Goal: Use online tool/utility: Utilize a website feature to perform a specific function

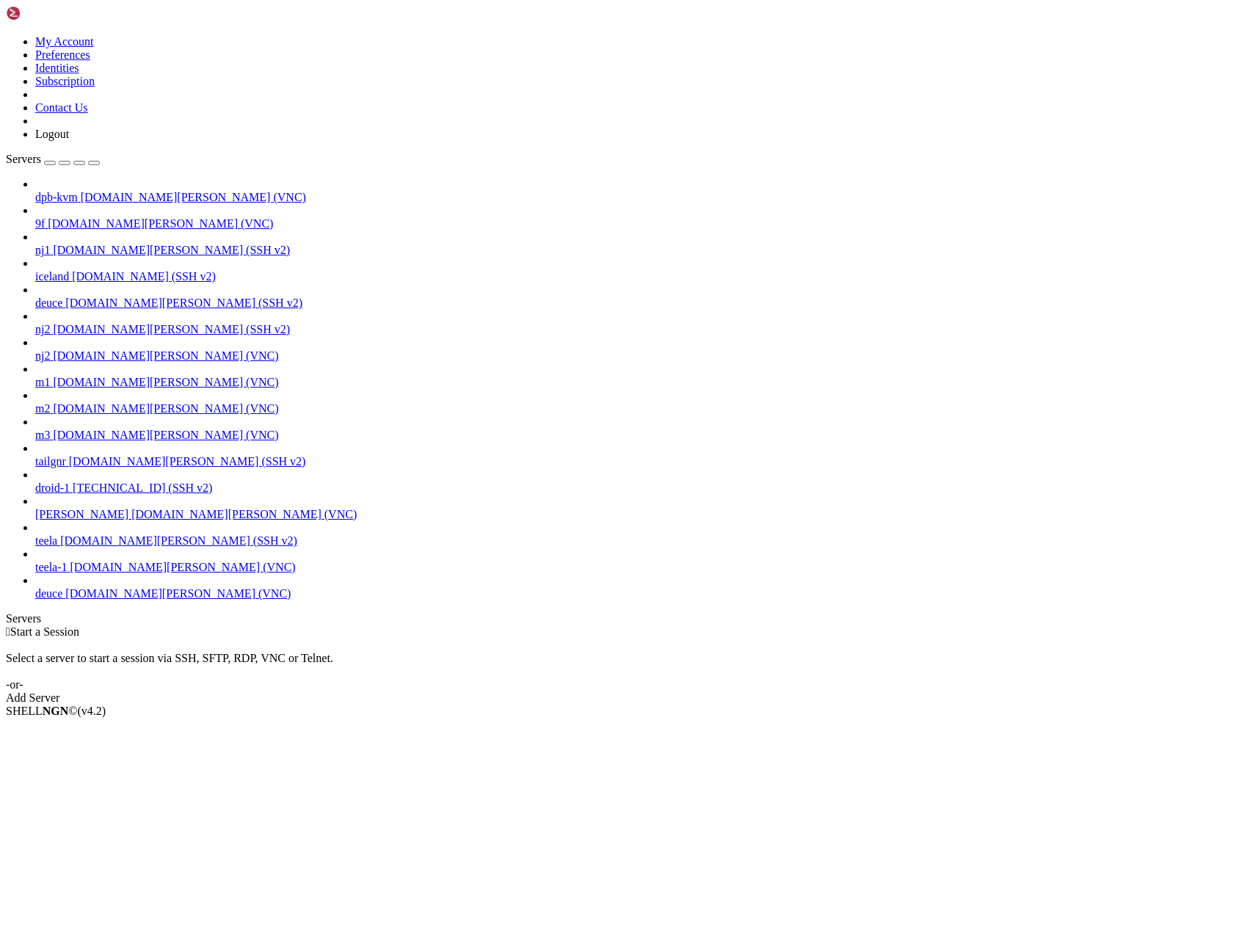
click at [63, 599] on span "deuce" at bounding box center [49, 593] width 27 height 13
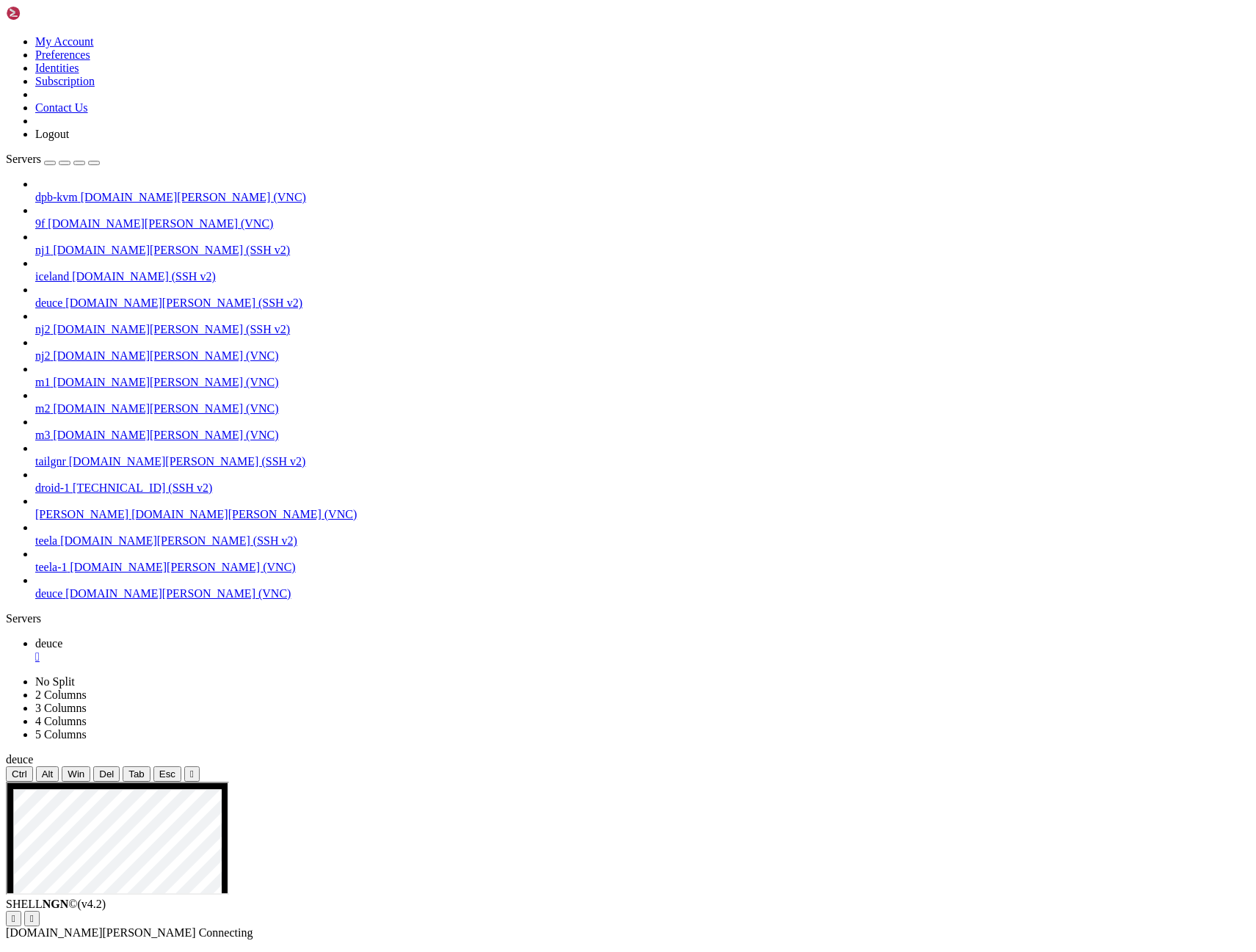
click at [94, 163] on icon "button" at bounding box center [94, 163] width 0 height 0
click at [64, 926] on button "Reconnect" at bounding box center [35, 934] width 59 height 15
click at [6, 612] on div "Servers" at bounding box center [628, 619] width 1244 height 13
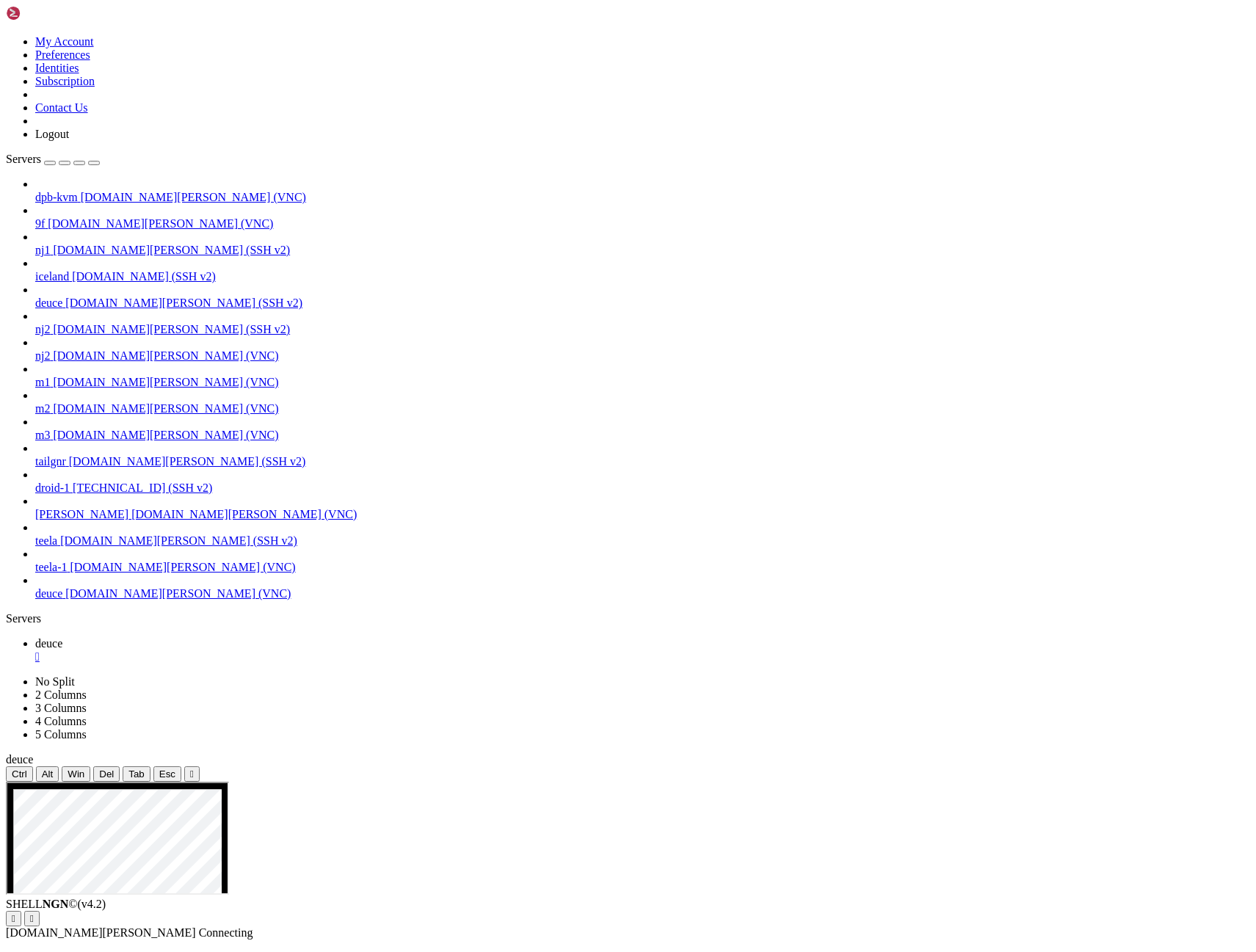
click at [57, 297] on span "deuce" at bounding box center [49, 303] width 27 height 13
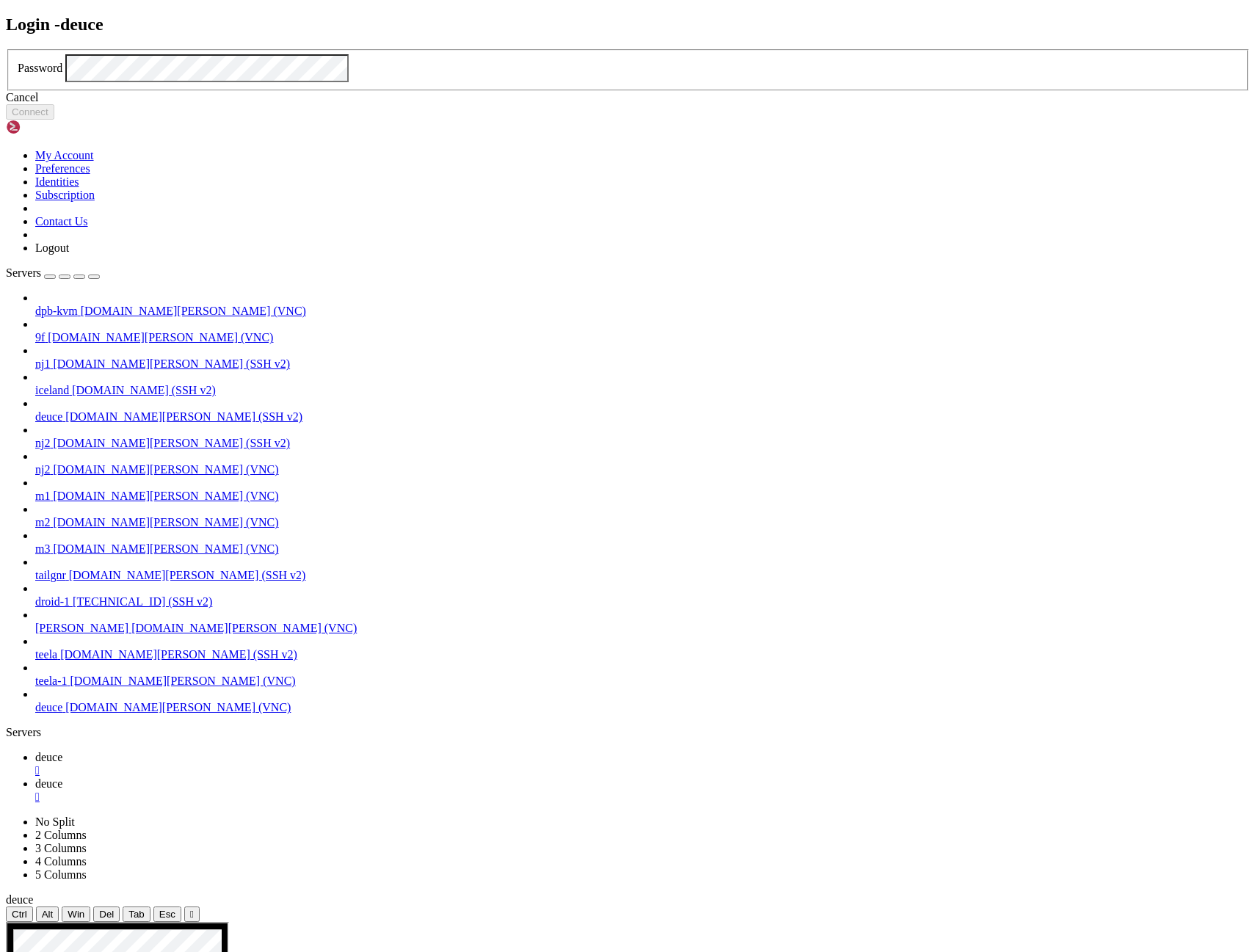
click at [163, 52] on div "Login - deuce Password Cancel Connect" at bounding box center [628, 68] width 1244 height 105
click button "Connect" at bounding box center [30, 112] width 49 height 15
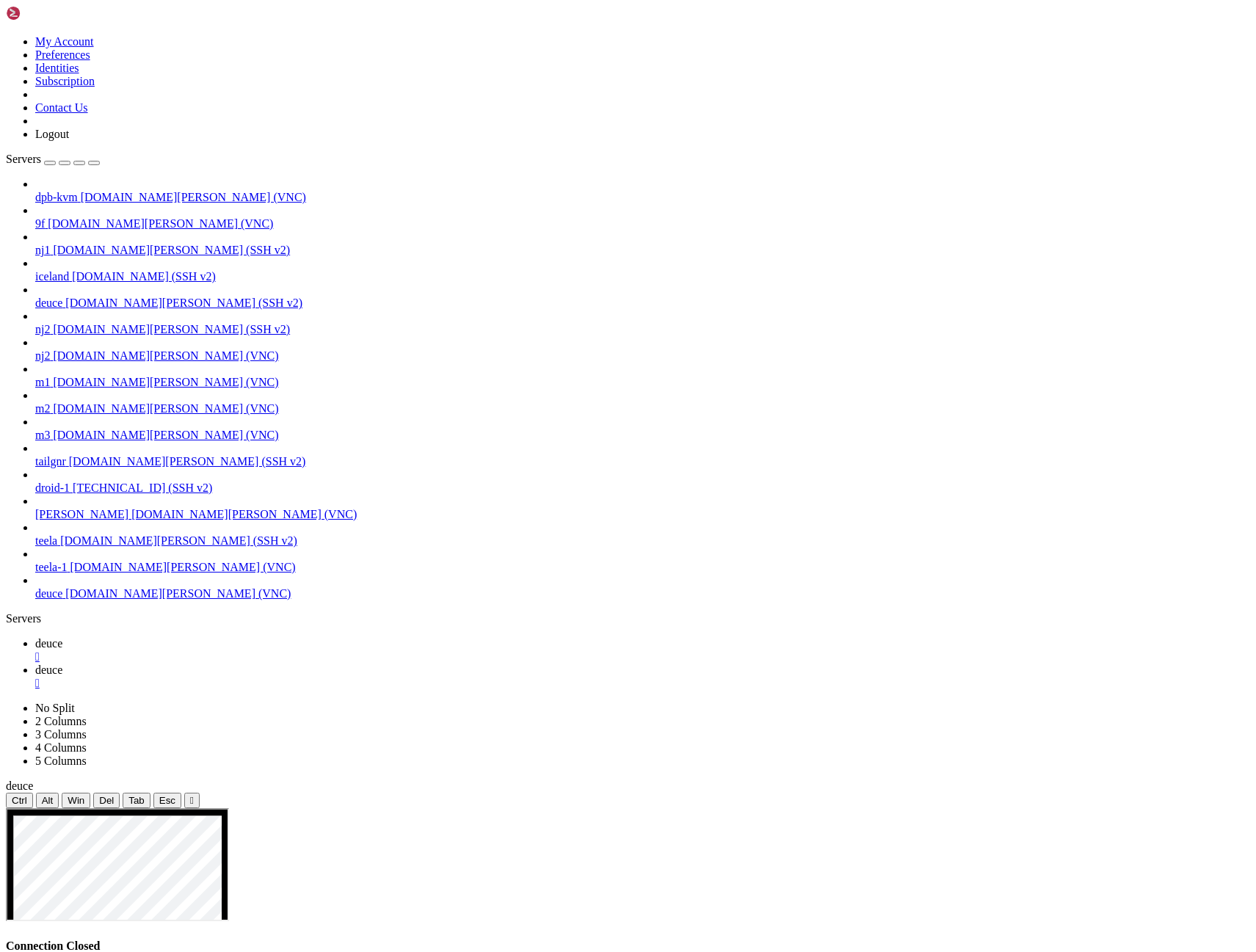
click at [94, 163] on icon "button" at bounding box center [94, 163] width 0 height 0
click at [54, 637] on span "deuce" at bounding box center [49, 643] width 27 height 13
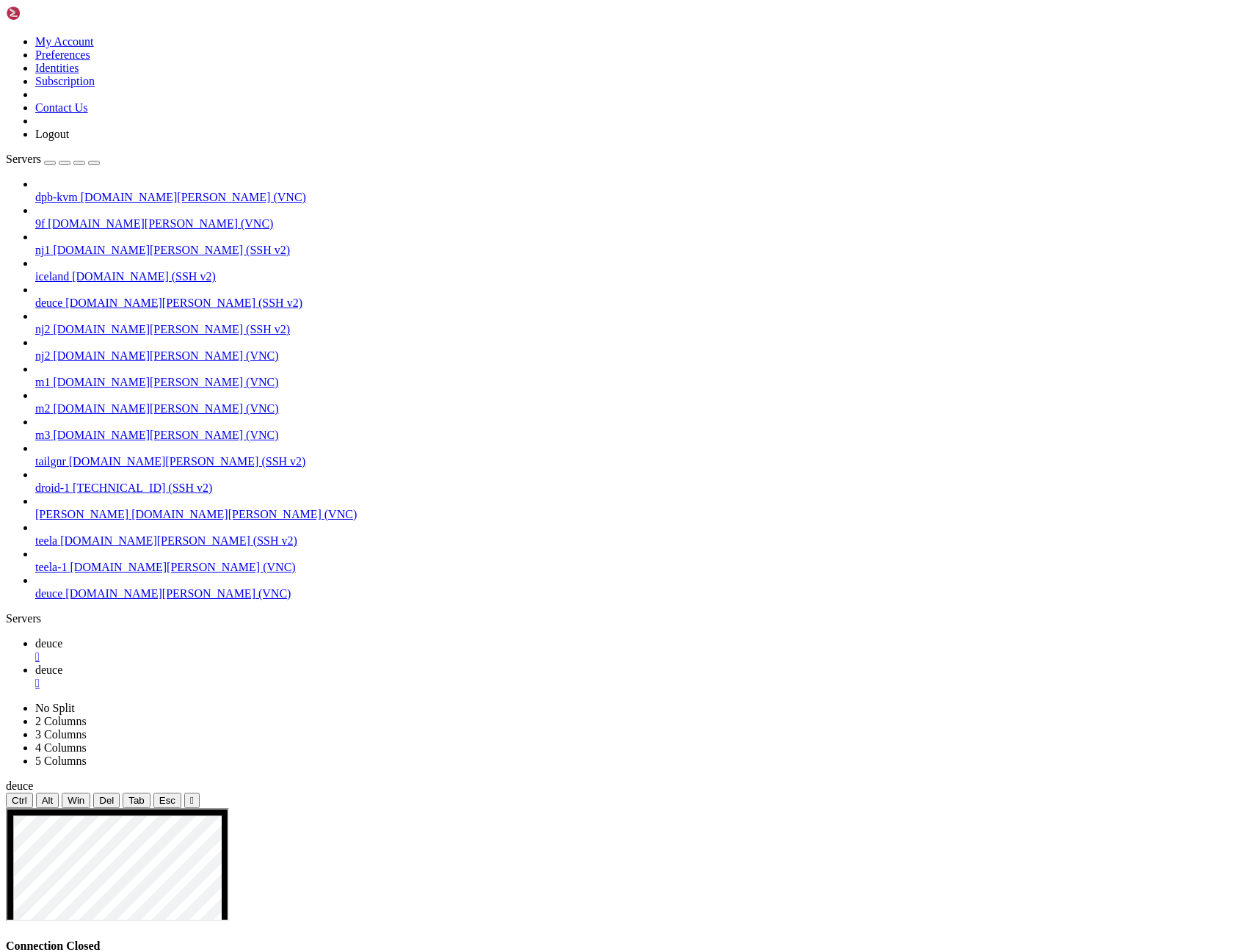
click at [64, 951] on button "Reconnect" at bounding box center [35, 960] width 59 height 15
click at [63, 664] on span "deuce" at bounding box center [49, 669] width 27 height 13
click at [57, 637] on span "deuce" at bounding box center [49, 643] width 27 height 13
click at [63, 664] on span "deuce" at bounding box center [49, 669] width 27 height 13
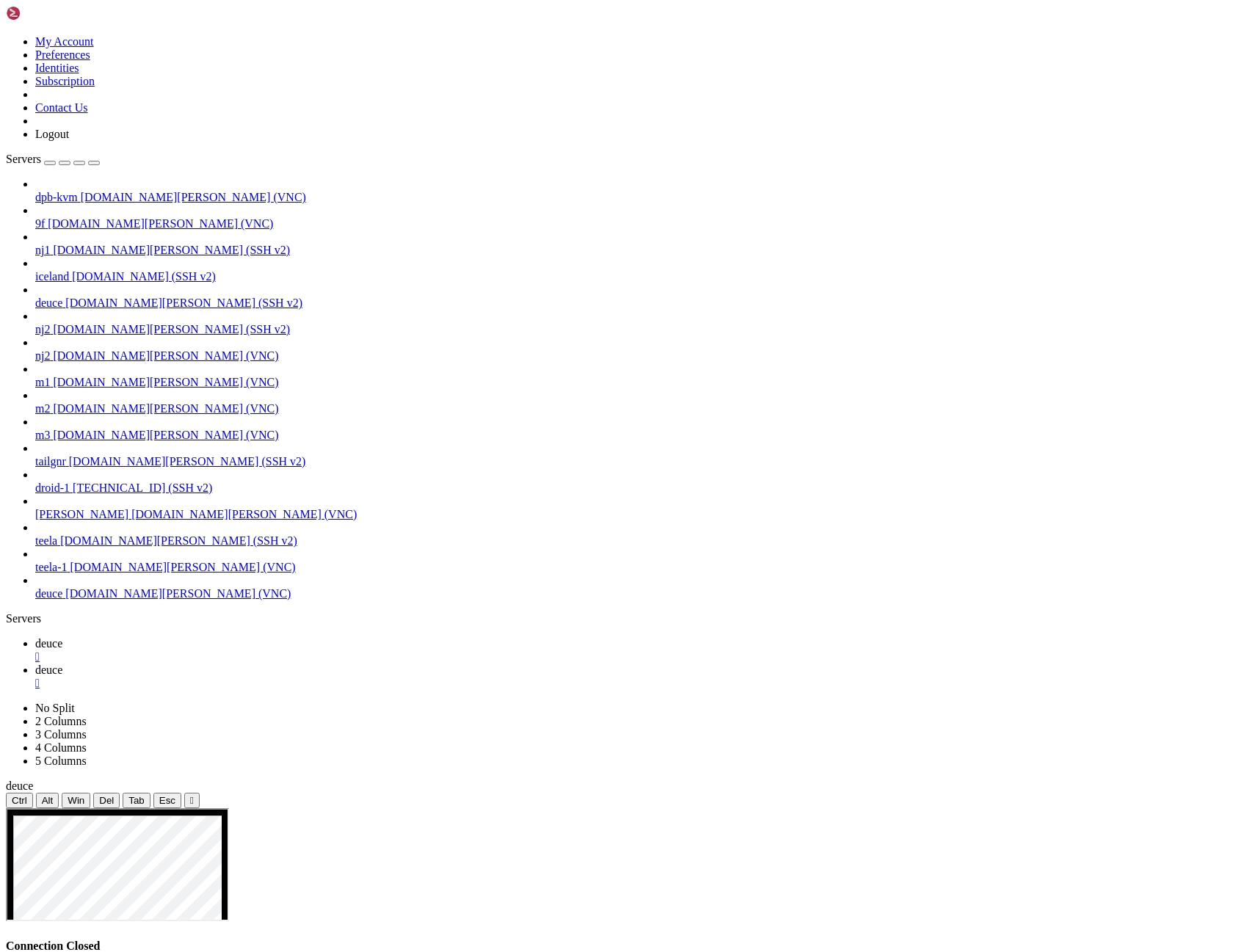
scroll to position [18, 0]
click at [49, 637] on span "deuce" at bounding box center [49, 643] width 27 height 13
click at [64, 951] on button "Reconnect" at bounding box center [35, 960] width 59 height 15
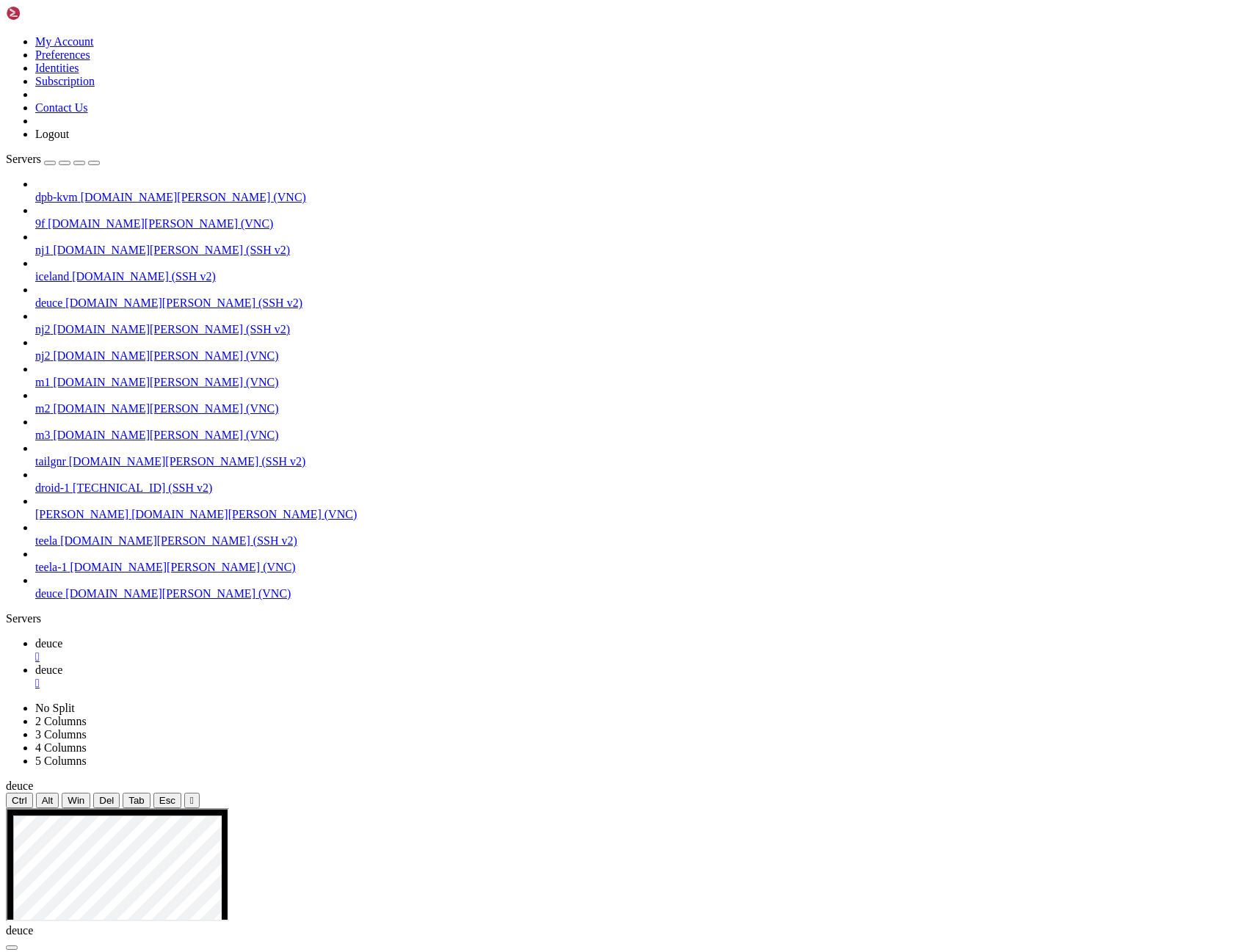
click at [63, 664] on span "deuce" at bounding box center [49, 669] width 27 height 13
click at [57, 637] on span "deuce" at bounding box center [49, 643] width 27 height 13
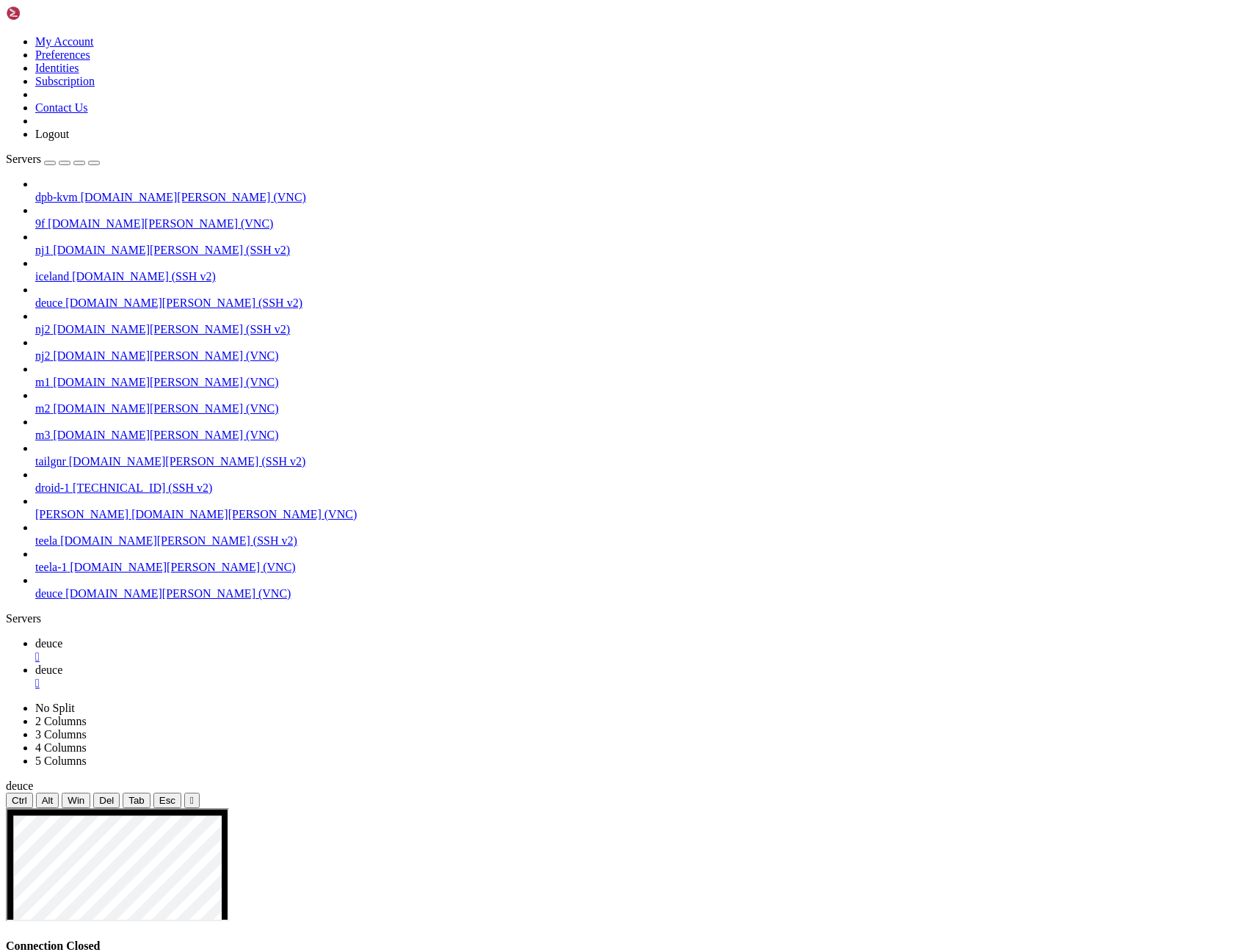
click at [64, 951] on button "Reconnect" at bounding box center [35, 960] width 59 height 15
click at [63, 664] on span "deuce" at bounding box center [49, 669] width 27 height 13
click at [55, 637] on span "deuce" at bounding box center [49, 643] width 27 height 13
click at [64, 951] on button "Reconnect" at bounding box center [35, 960] width 59 height 15
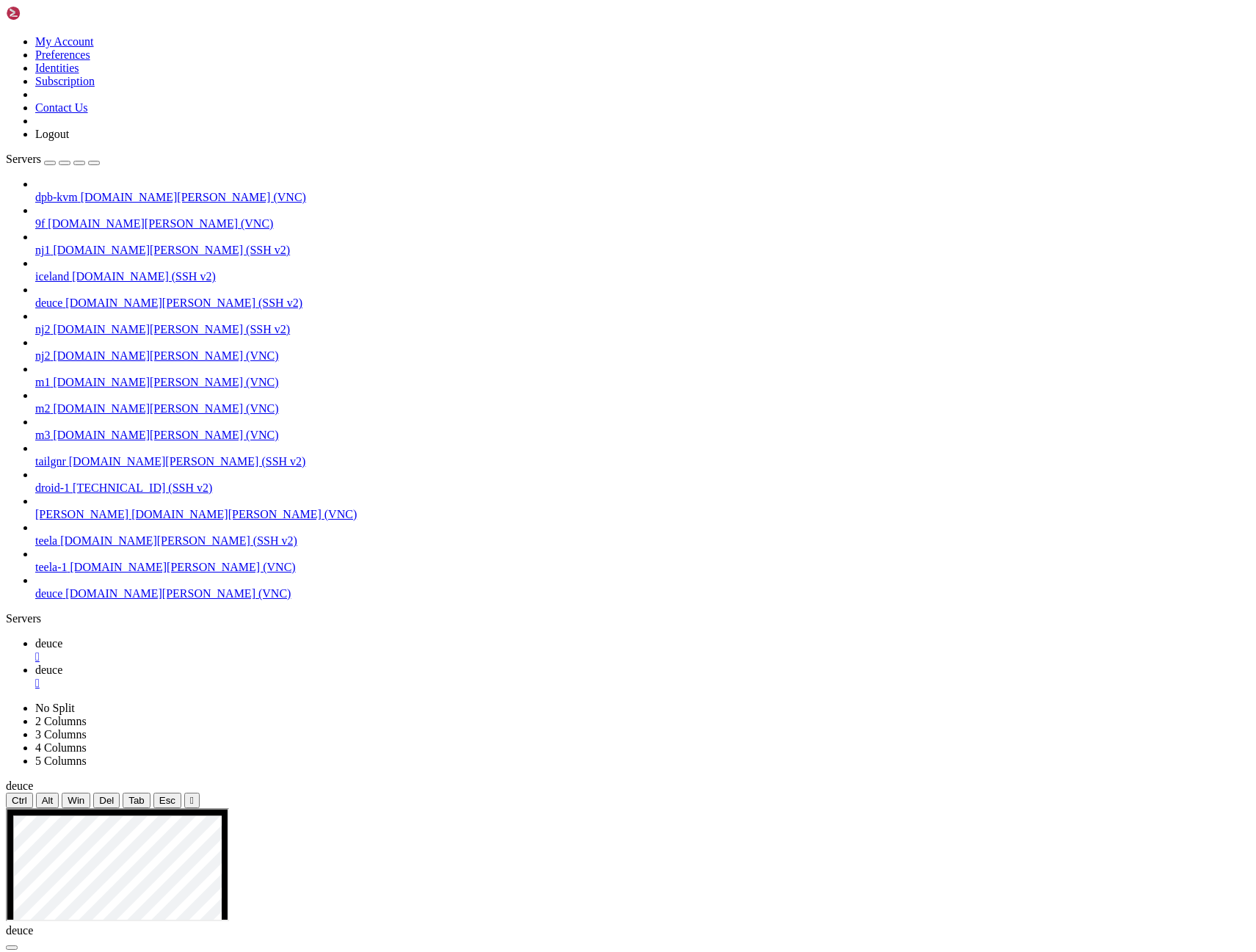
click at [85, 650] on div "" at bounding box center [642, 657] width 1215 height 13
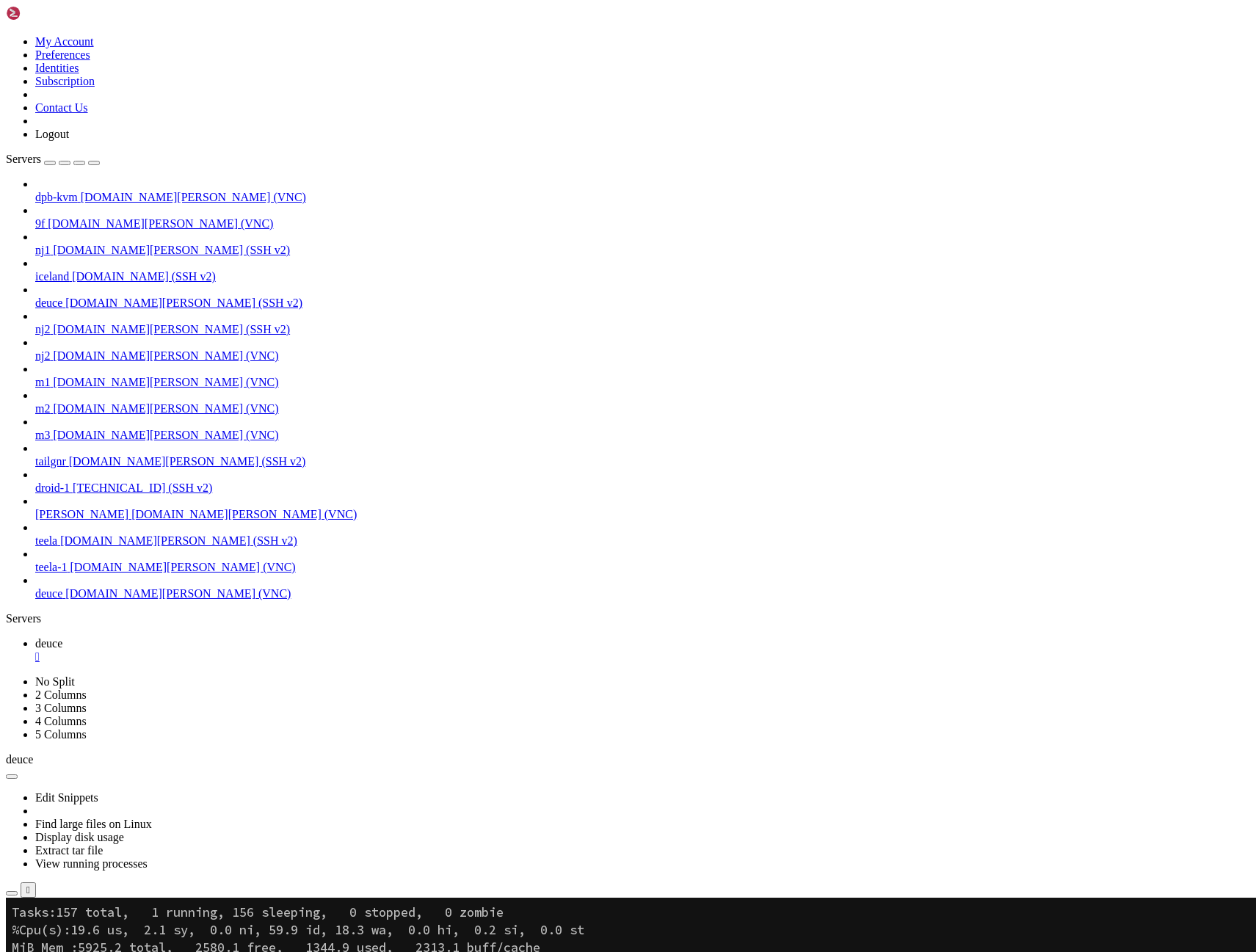
click at [6, 612] on div "Servers" at bounding box center [628, 619] width 1244 height 13
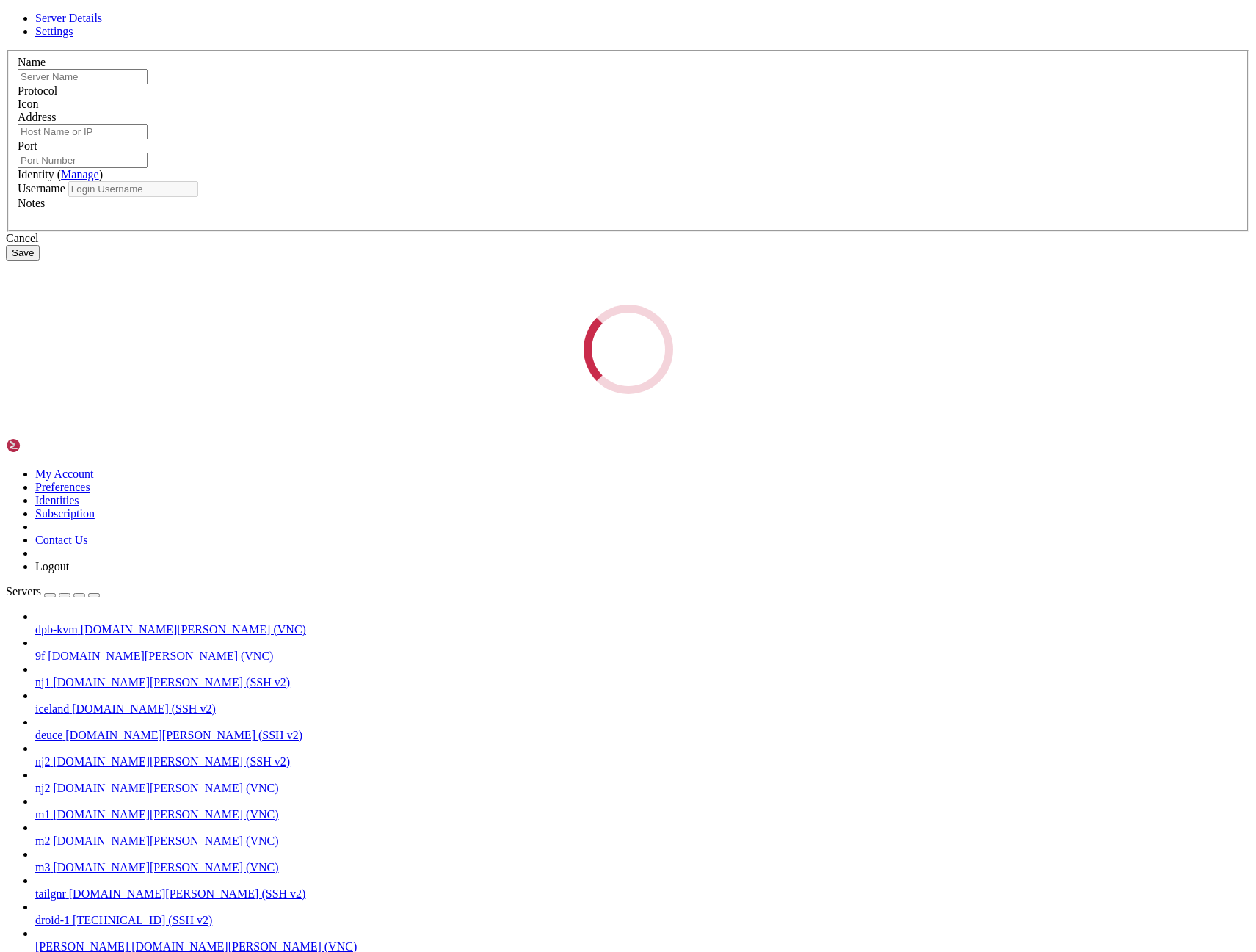
type input "deuce"
type input "[DOMAIN_NAME][PERSON_NAME]"
type input "5936"
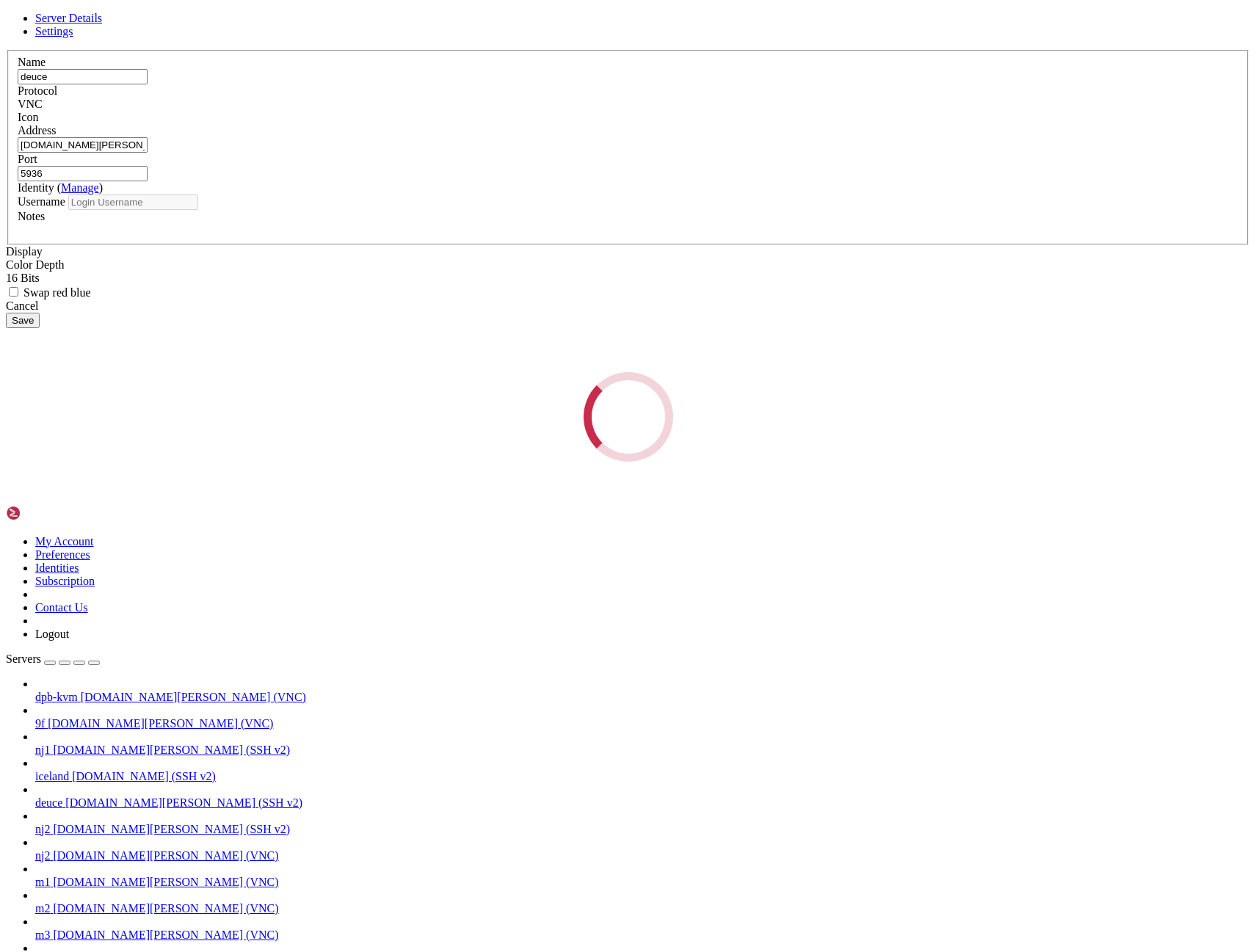
type input "dpb"
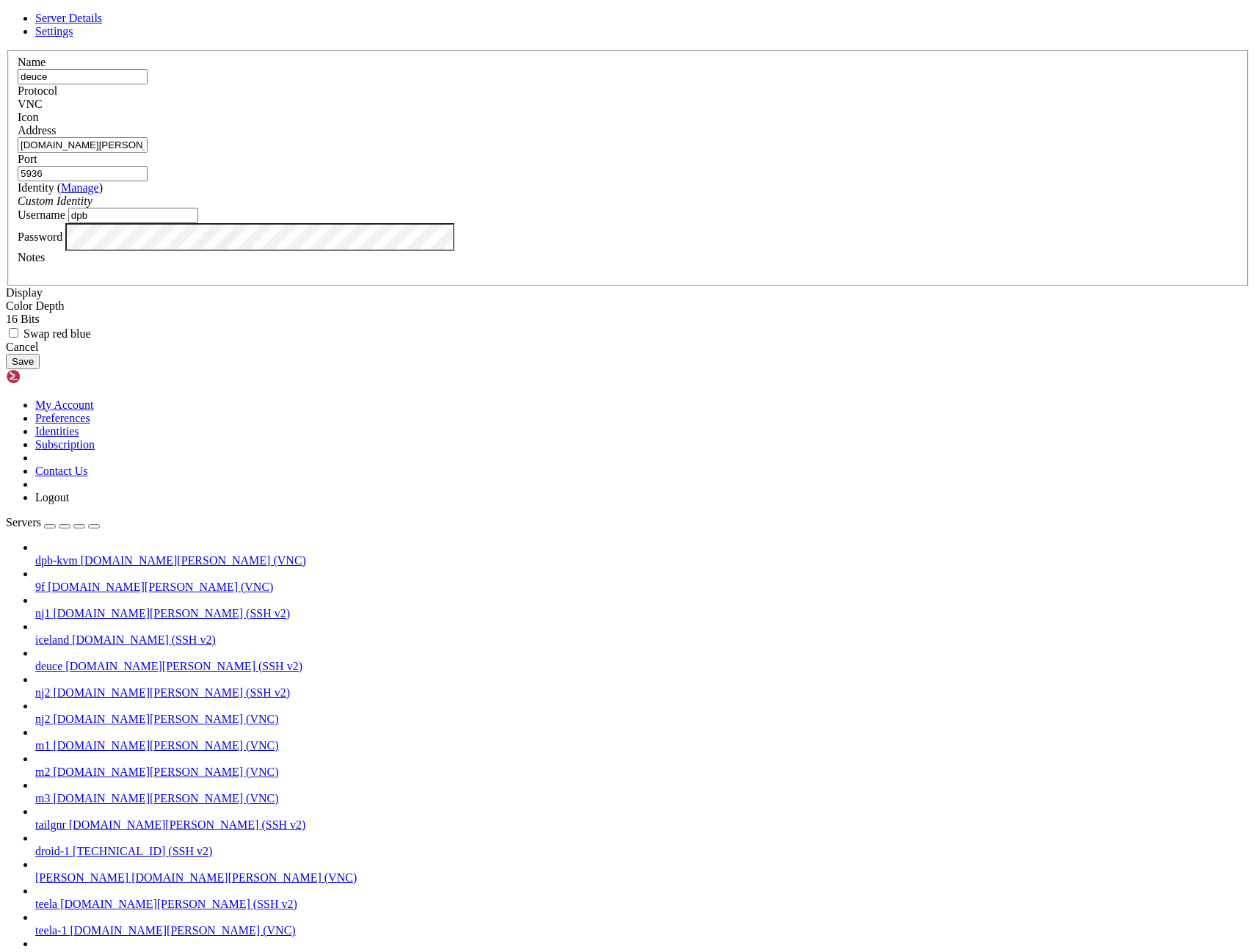
click at [707, 354] on div "Cancel" at bounding box center [628, 347] width 1244 height 13
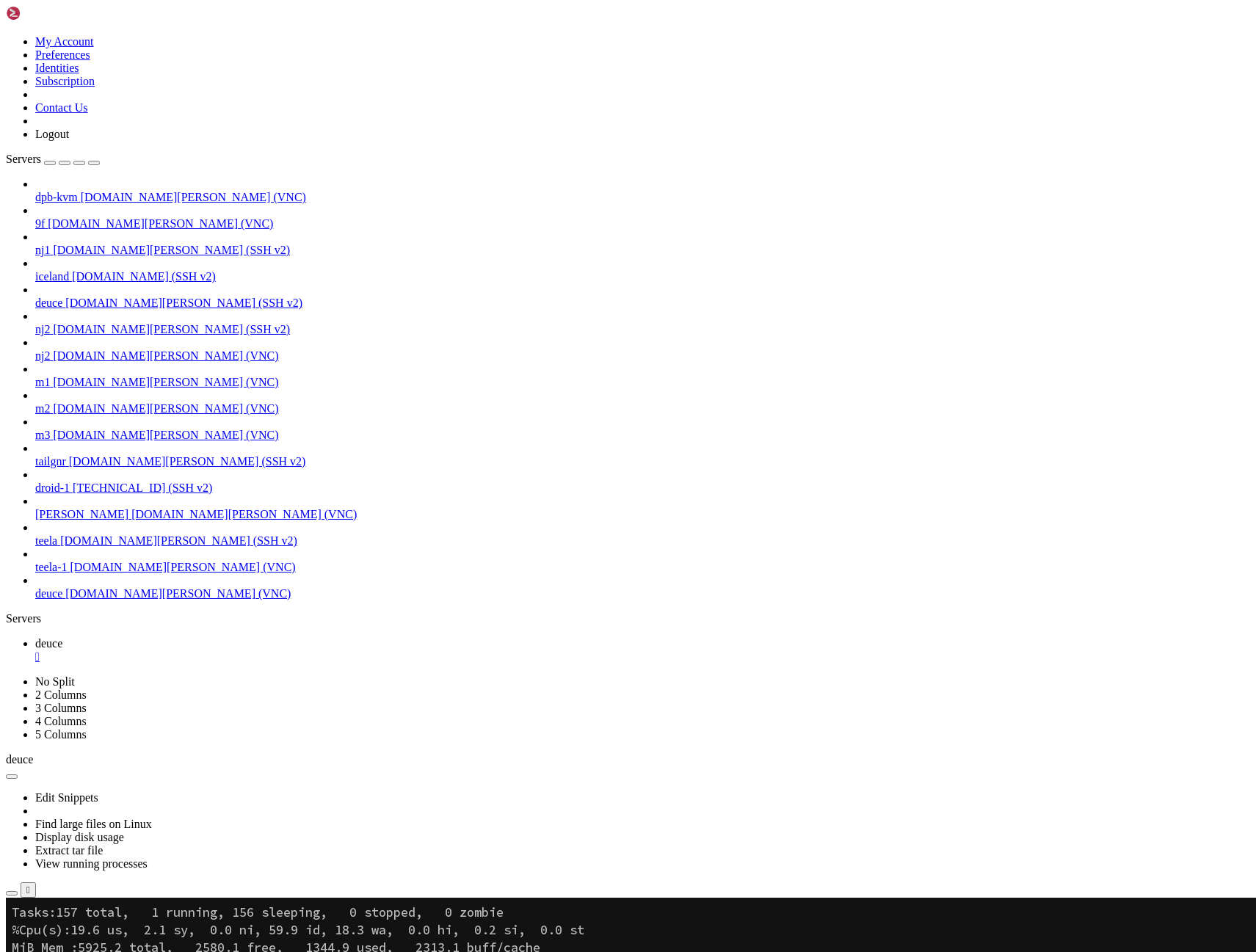
click at [94, 163] on icon "button" at bounding box center [94, 163] width 0 height 0
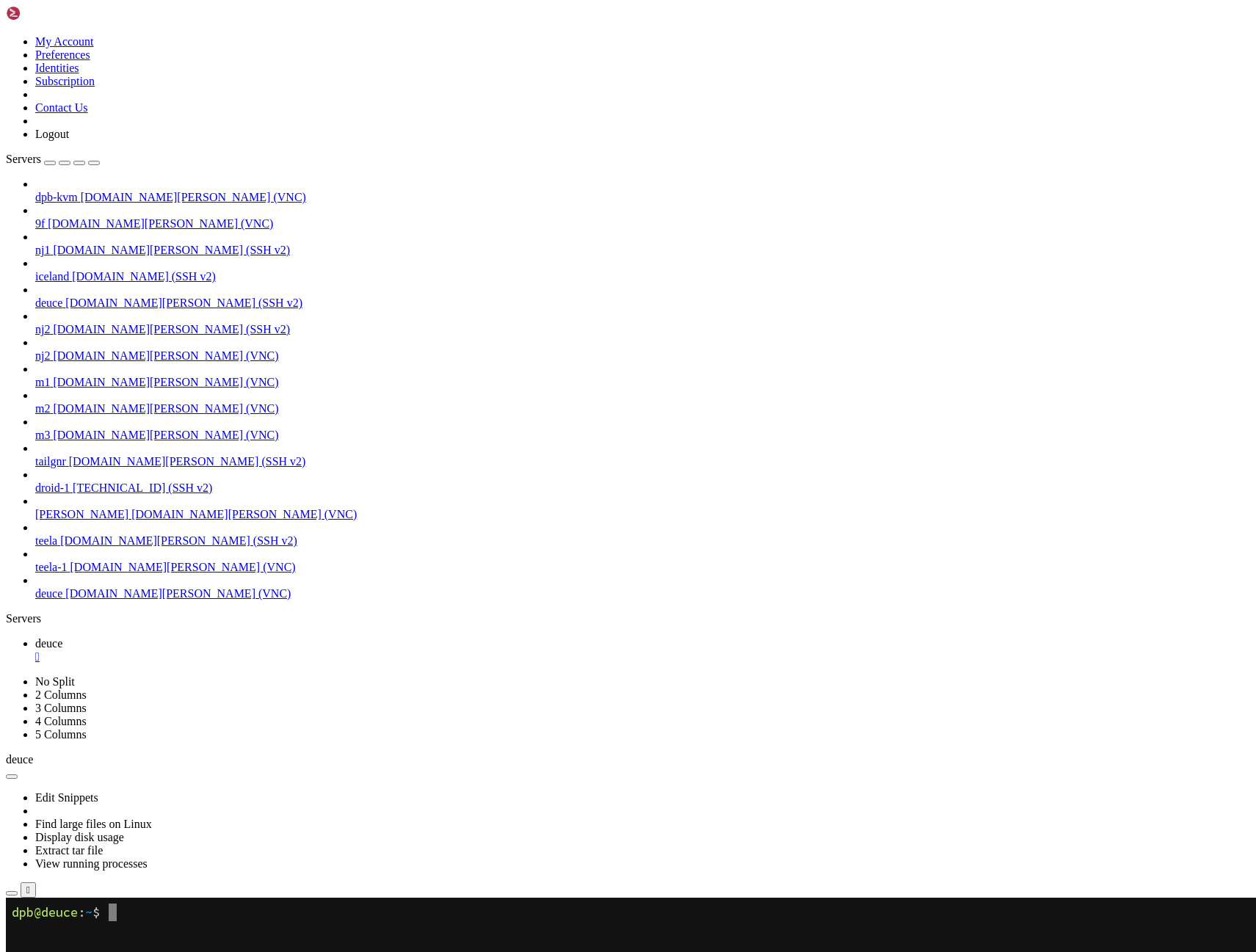
scroll to position [0, 0]
